Goal: Information Seeking & Learning: Learn about a topic

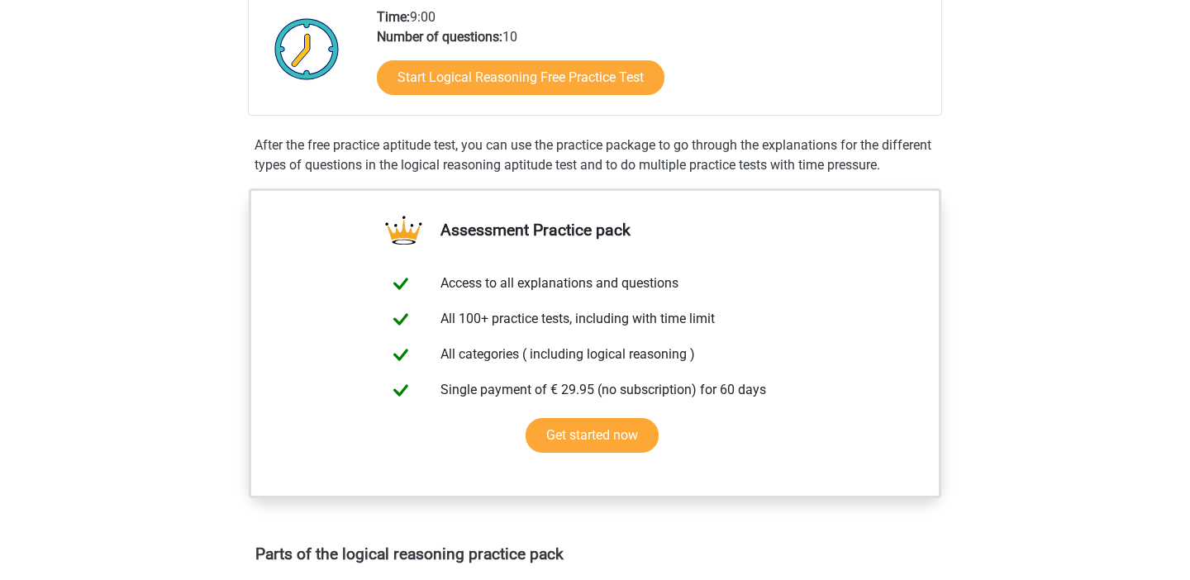
scroll to position [395, 0]
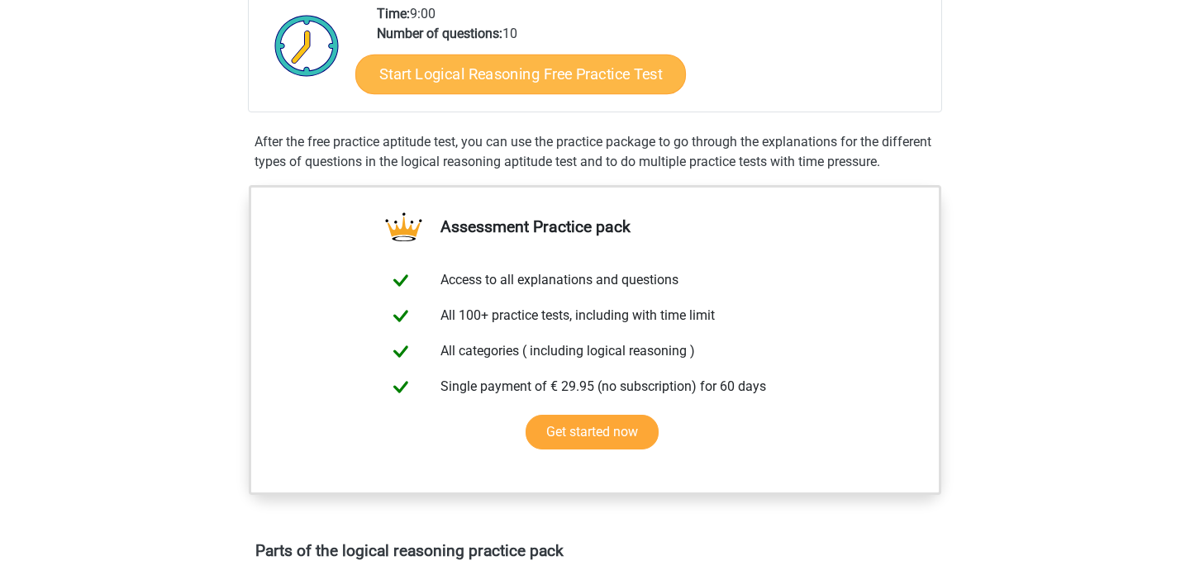
click at [521, 74] on link "Start Logical Reasoning Free Practice Test" at bounding box center [520, 74] width 330 height 40
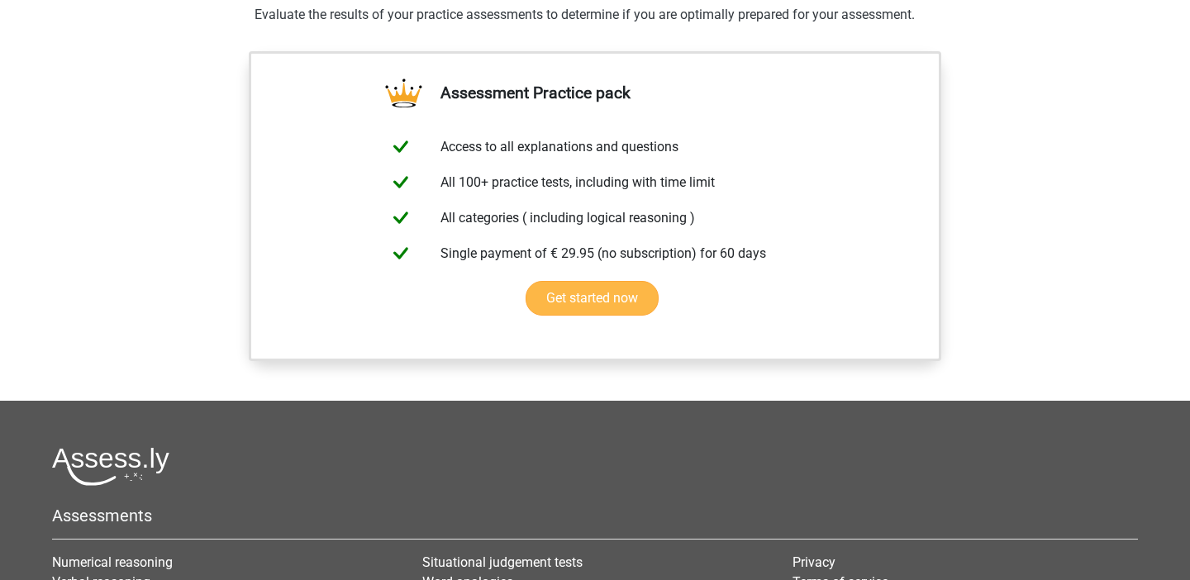
scroll to position [1149, 0]
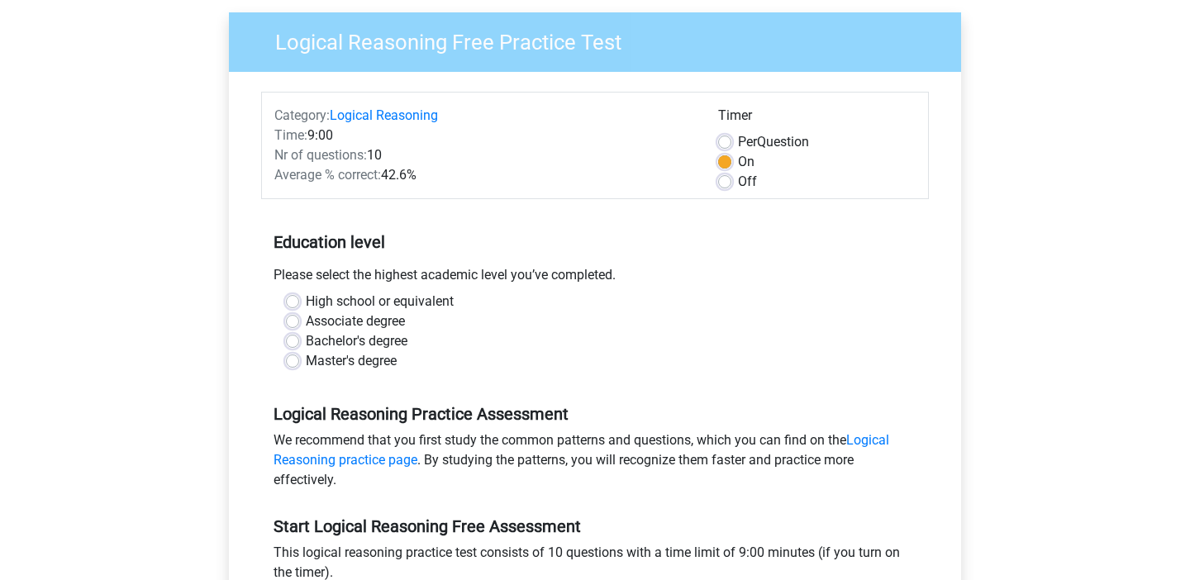
scroll to position [129, 0]
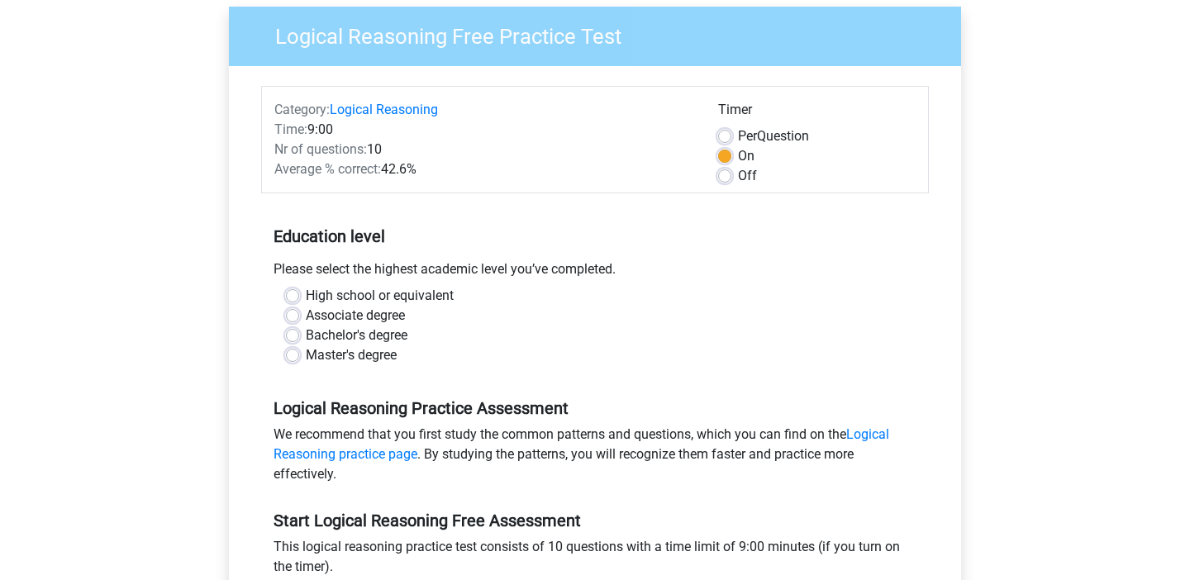
click at [738, 135] on label "Per Question" at bounding box center [773, 136] width 71 height 20
click at [723, 135] on input "Per Question" at bounding box center [724, 134] width 13 height 17
radio input "true"
click at [738, 157] on label "On" at bounding box center [746, 156] width 17 height 20
click at [724, 157] on input "On" at bounding box center [724, 154] width 13 height 17
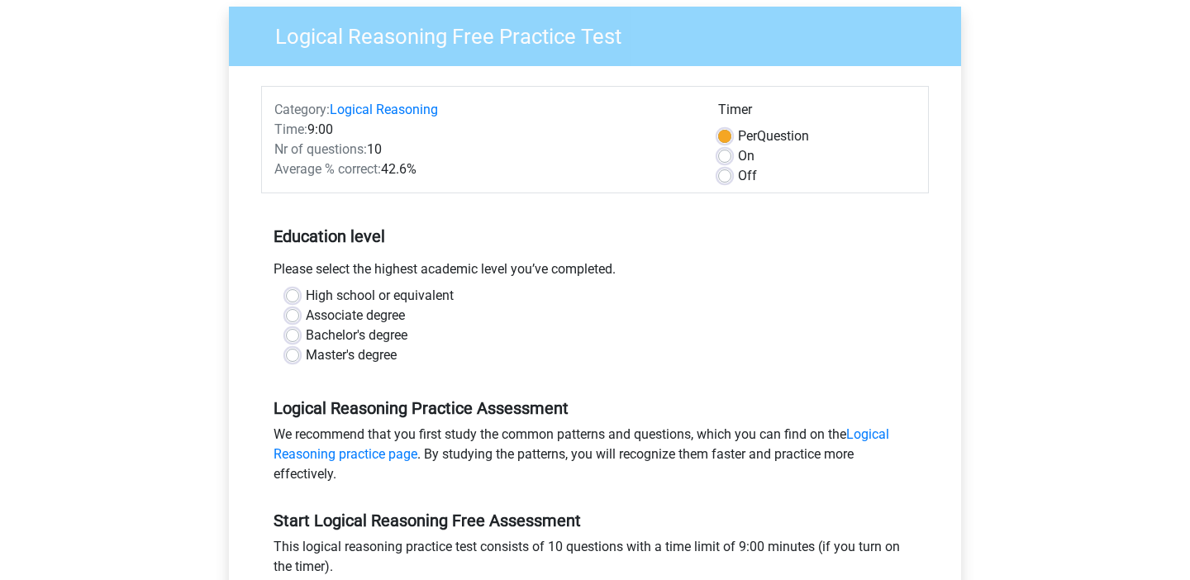
radio input "true"
click at [726, 188] on div "Category: Logical Reasoning Time: 9:00 Nr of questions: 10 Average % correct: 4…" at bounding box center [594, 139] width 667 height 107
click at [738, 173] on label "Off" at bounding box center [747, 176] width 19 height 20
click at [725, 173] on input "Off" at bounding box center [724, 174] width 13 height 17
radio input "true"
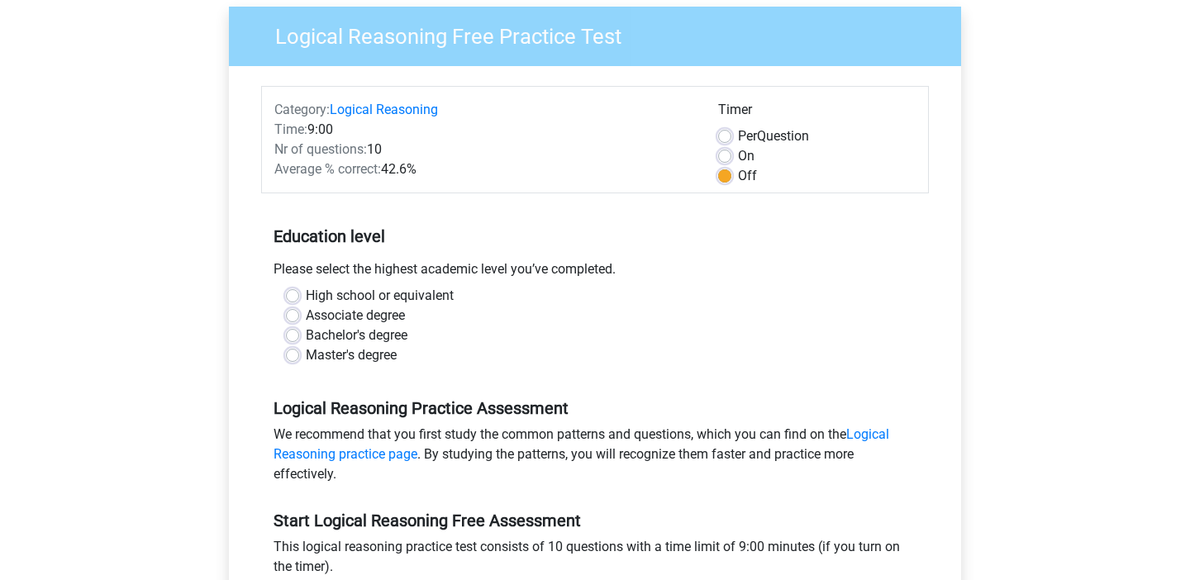
click at [738, 152] on label "On" at bounding box center [746, 156] width 17 height 20
click at [724, 152] on input "On" at bounding box center [724, 154] width 13 height 17
radio input "true"
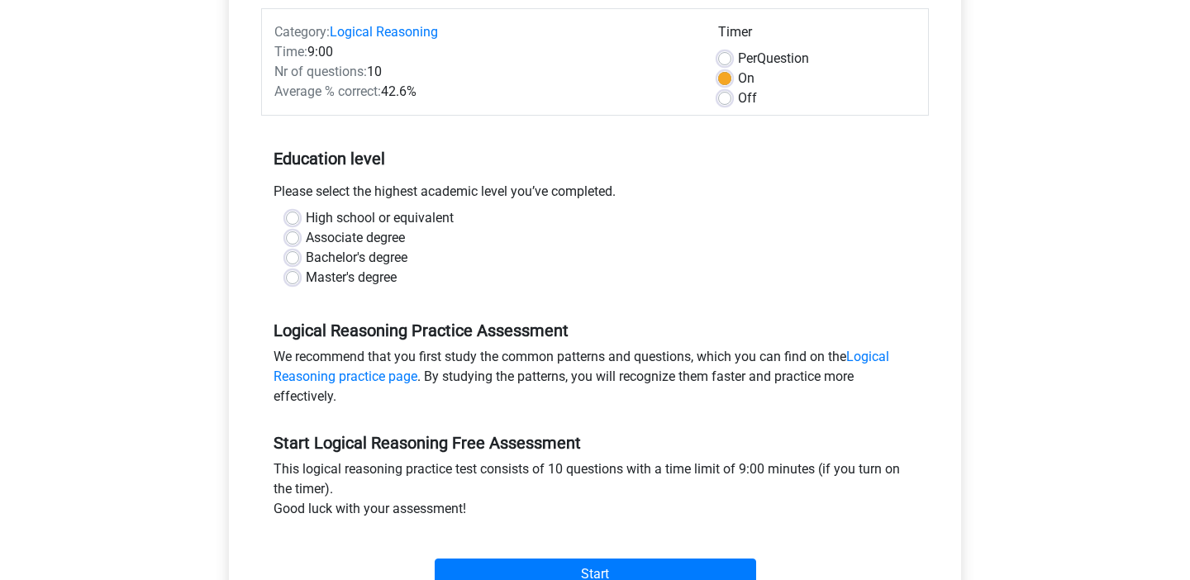
scroll to position [207, 0]
click at [738, 59] on label "Per Question" at bounding box center [773, 59] width 71 height 20
click at [724, 59] on input "Per Question" at bounding box center [724, 57] width 13 height 17
radio input "true"
click at [738, 79] on label "On" at bounding box center [746, 79] width 17 height 20
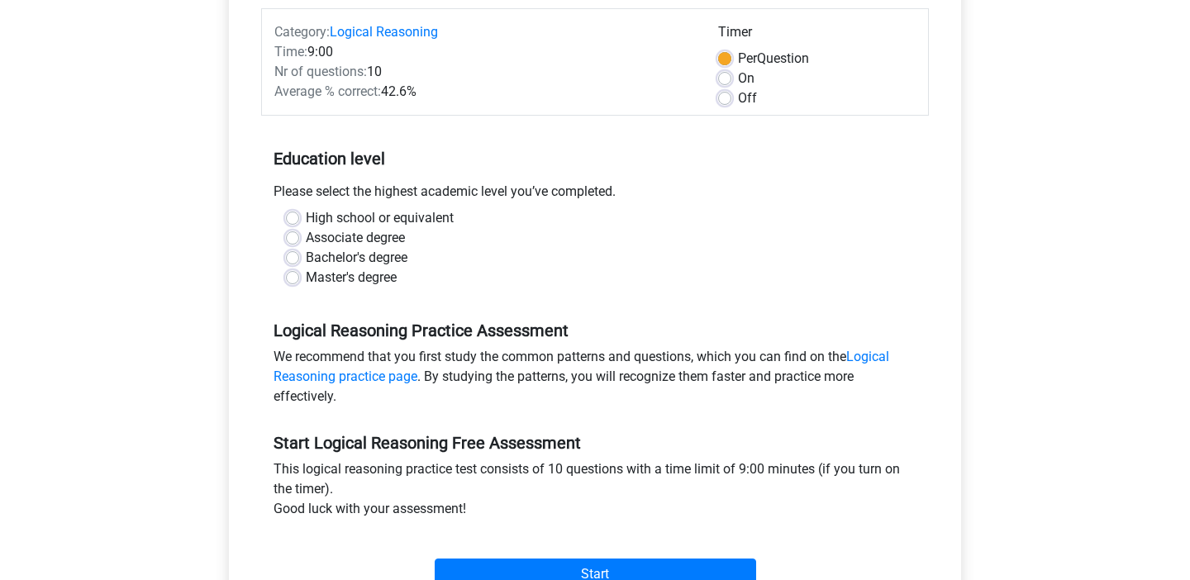
click at [724, 79] on input "On" at bounding box center [724, 77] width 13 height 17
radio input "true"
click at [738, 99] on label "Off" at bounding box center [747, 98] width 19 height 20
click at [730, 99] on input "Off" at bounding box center [724, 96] width 13 height 17
radio input "true"
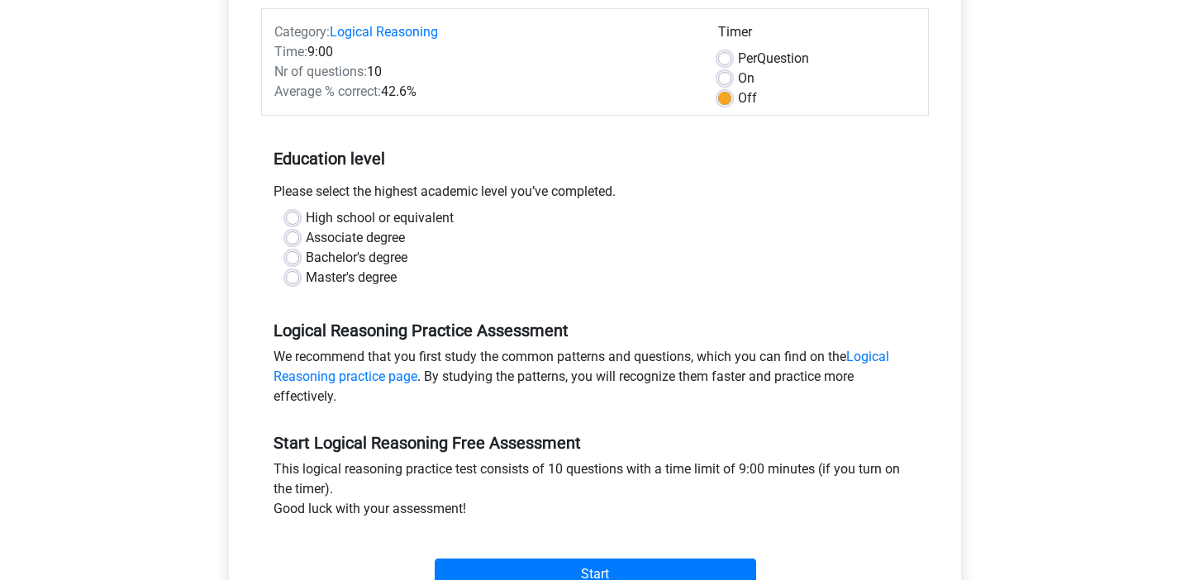
click at [738, 82] on label "On" at bounding box center [746, 79] width 17 height 20
click at [724, 82] on input "On" at bounding box center [724, 77] width 13 height 17
radio input "true"
click at [306, 281] on label "Master's degree" at bounding box center [351, 278] width 91 height 20
click at [287, 281] on input "Master's degree" at bounding box center [292, 276] width 13 height 17
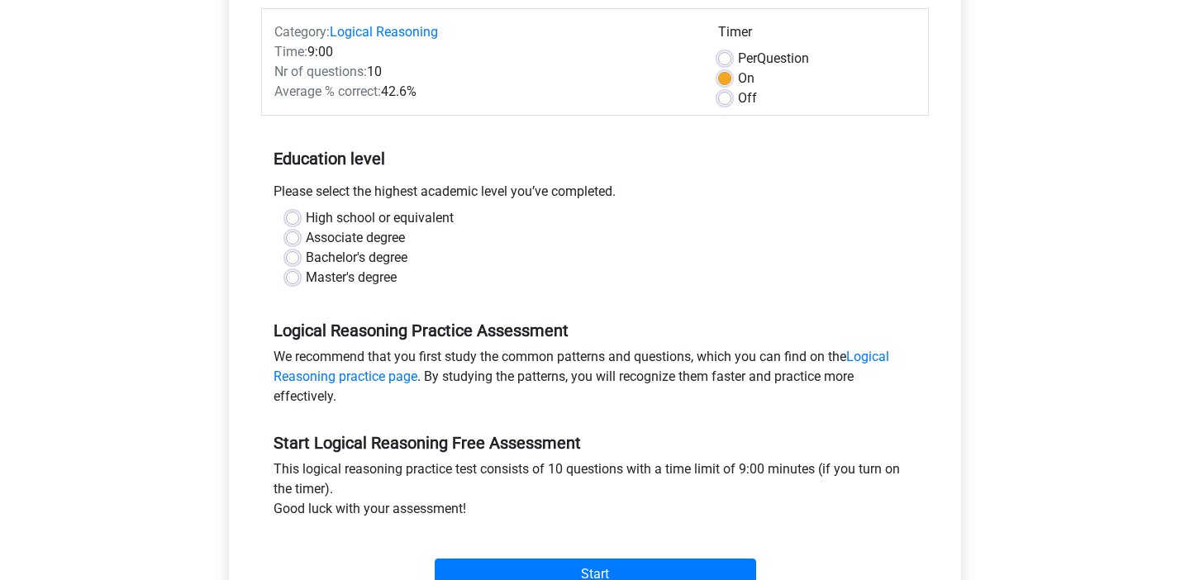
radio input "true"
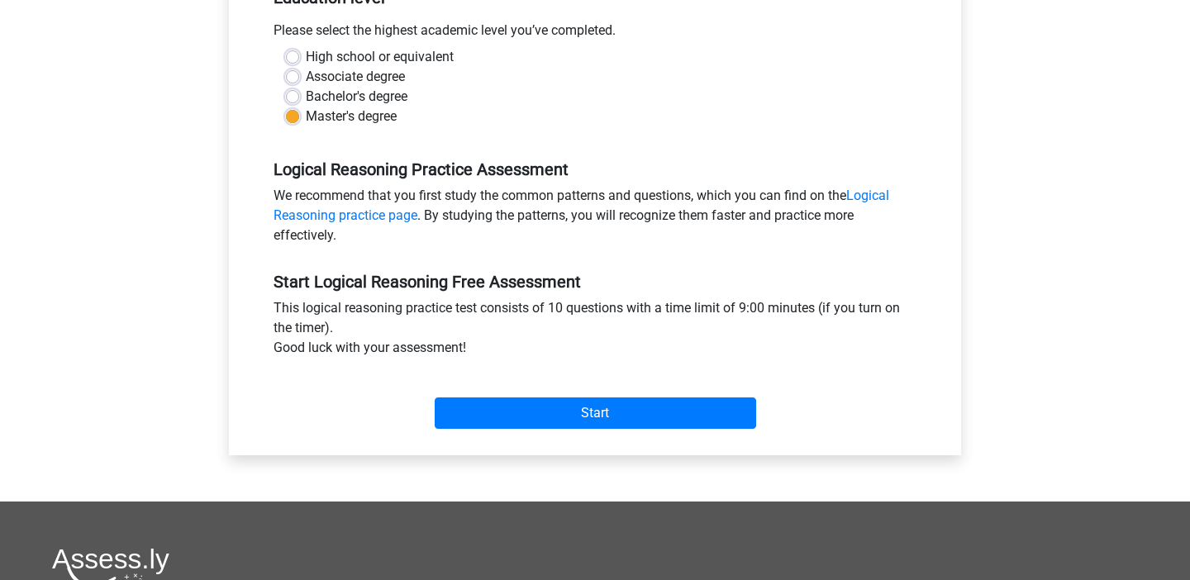
scroll to position [377, 0]
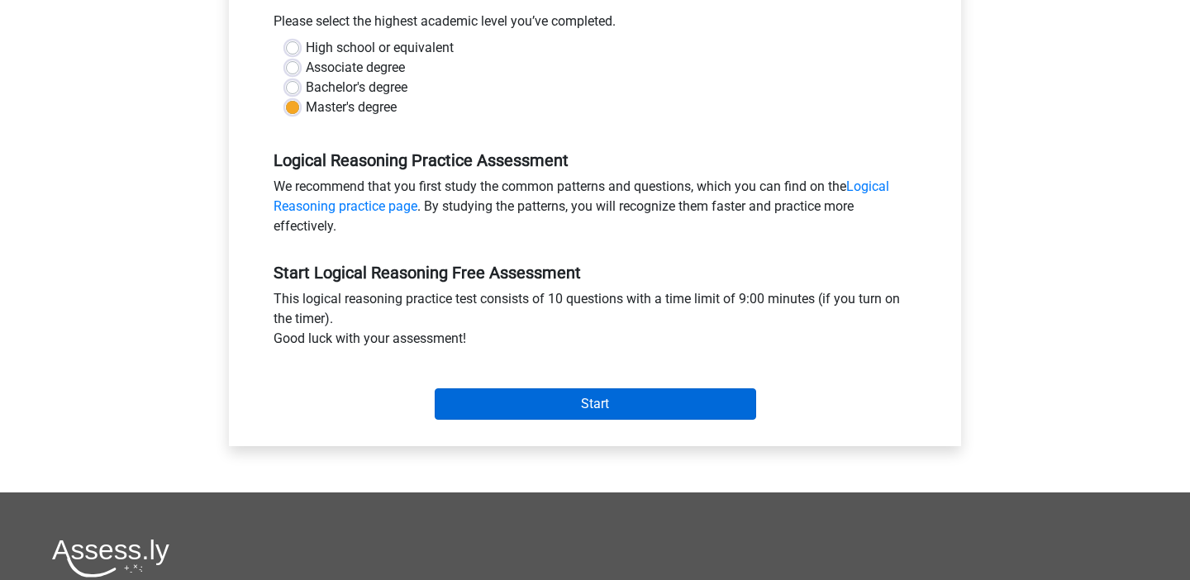
click at [586, 401] on input "Start" at bounding box center [595, 403] width 321 height 31
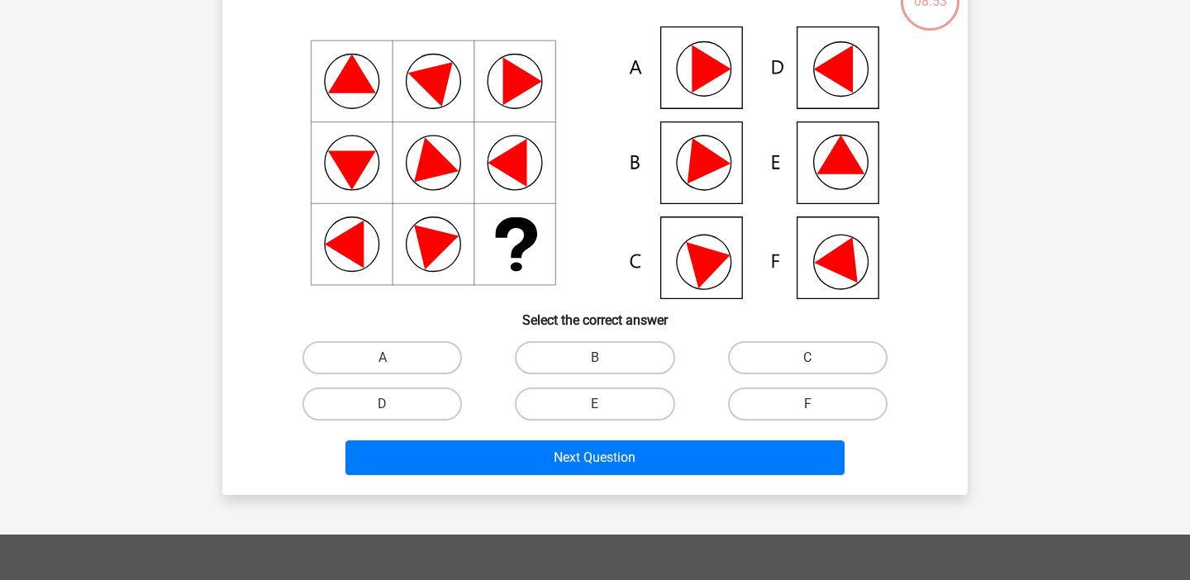
scroll to position [126, 0]
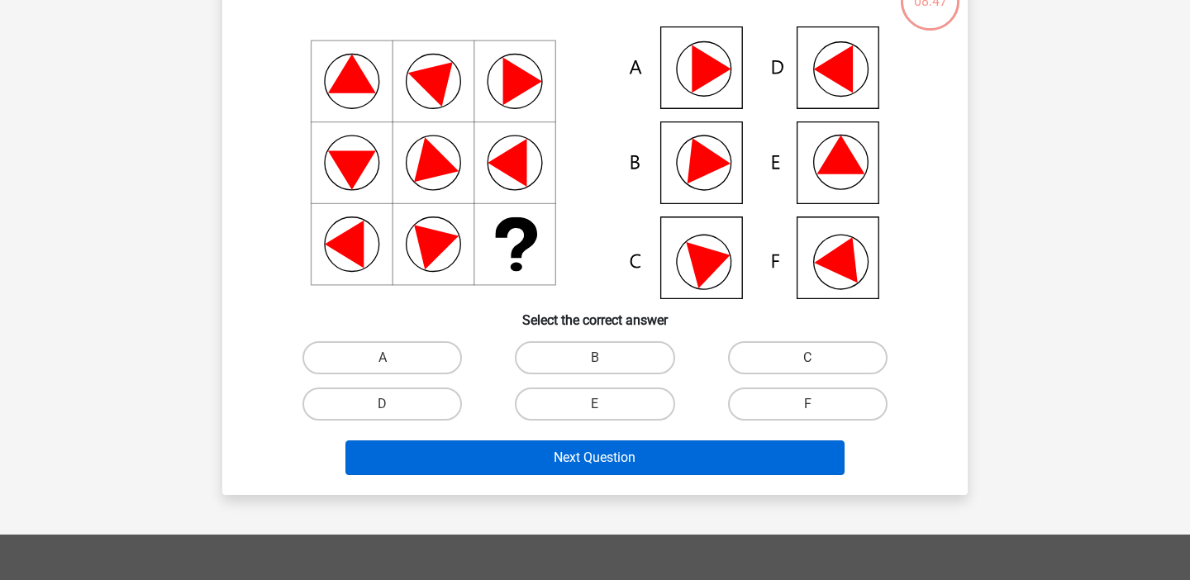
click at [522, 467] on button "Next Question" at bounding box center [595, 457] width 500 height 35
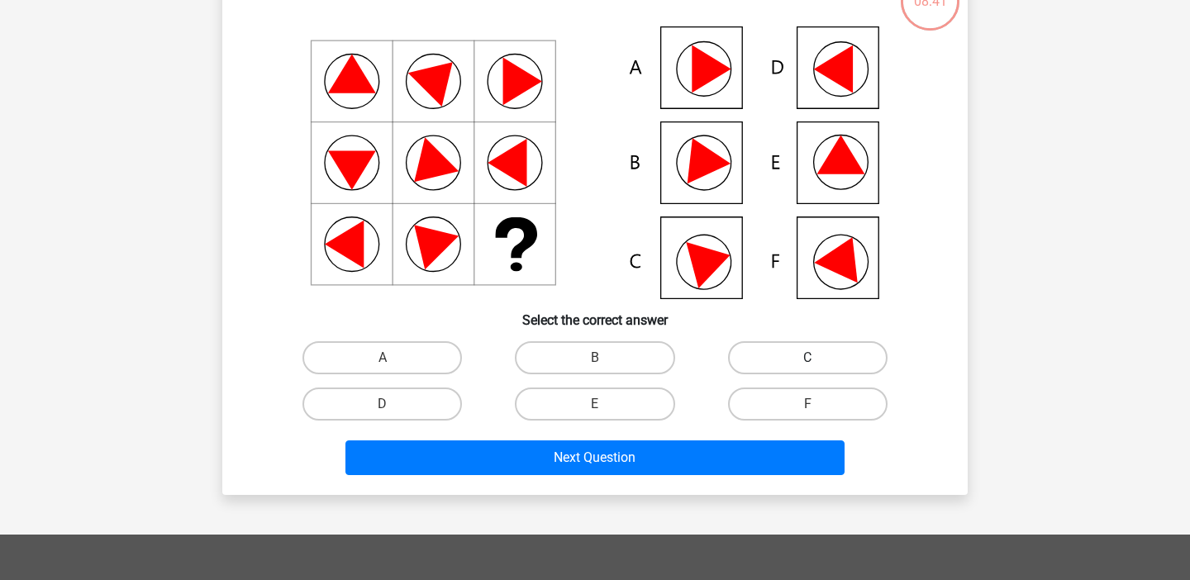
click at [793, 349] on label "C" at bounding box center [807, 357] width 159 height 33
click at [807, 358] on input "C" at bounding box center [812, 363] width 11 height 11
radio input "true"
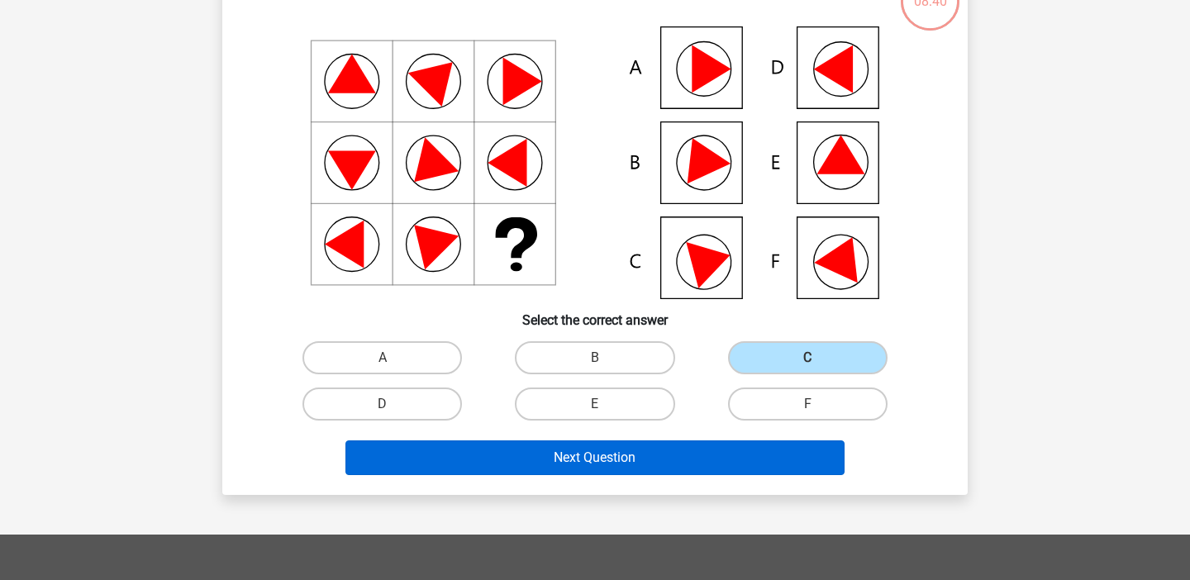
click at [634, 472] on button "Next Question" at bounding box center [595, 457] width 500 height 35
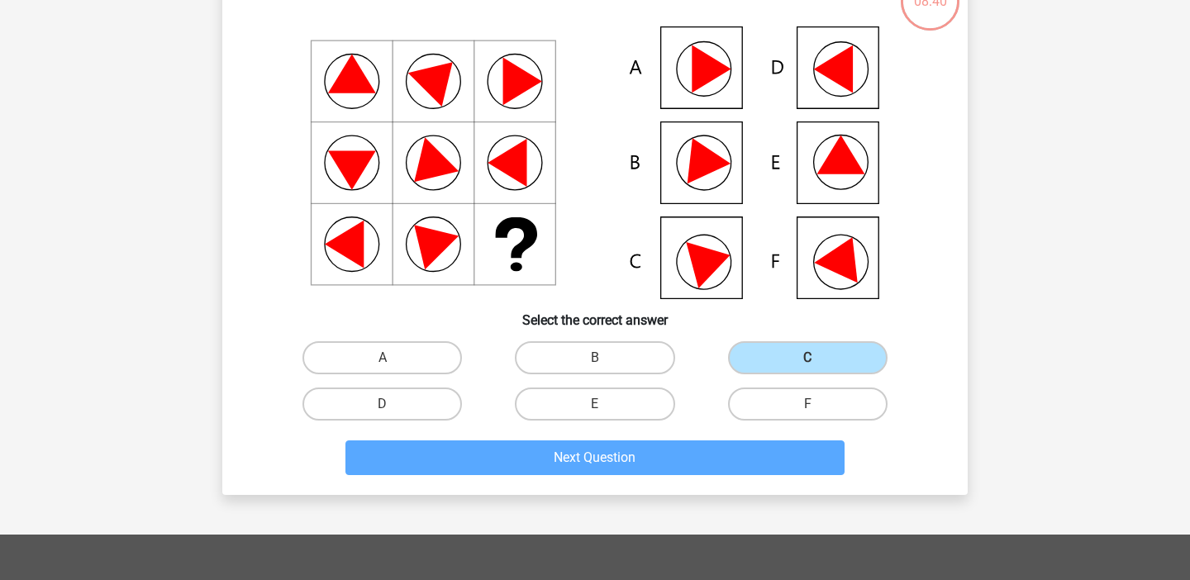
scroll to position [76, 0]
